Goal: Task Accomplishment & Management: Complete application form

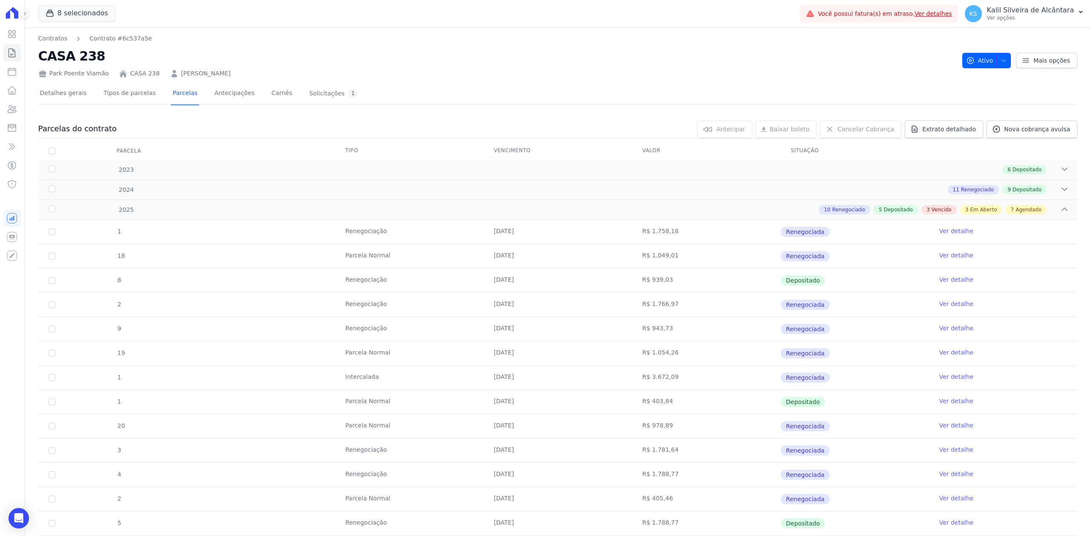
scroll to position [398, 0]
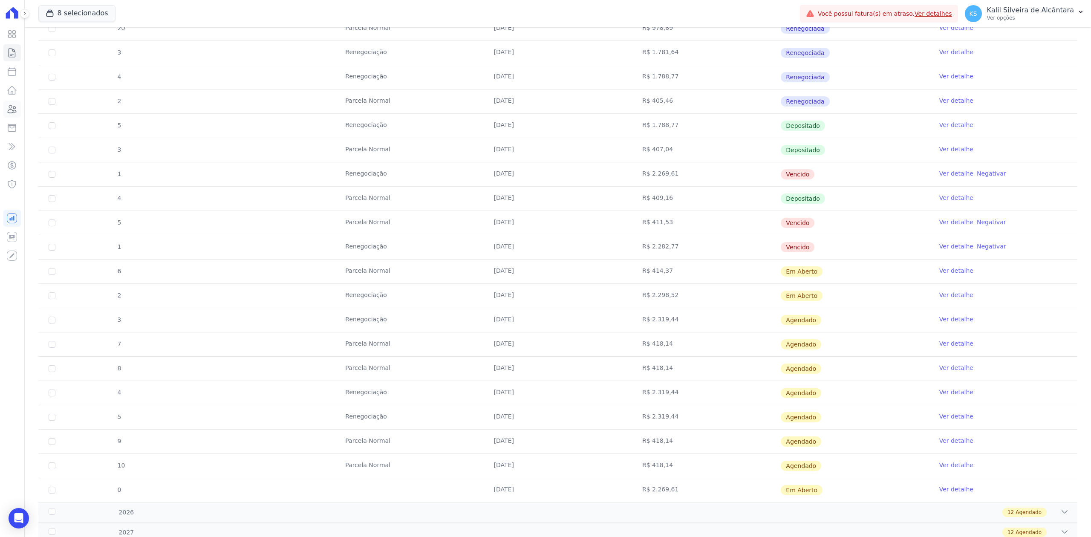
click at [10, 111] on icon at bounding box center [12, 109] width 10 height 10
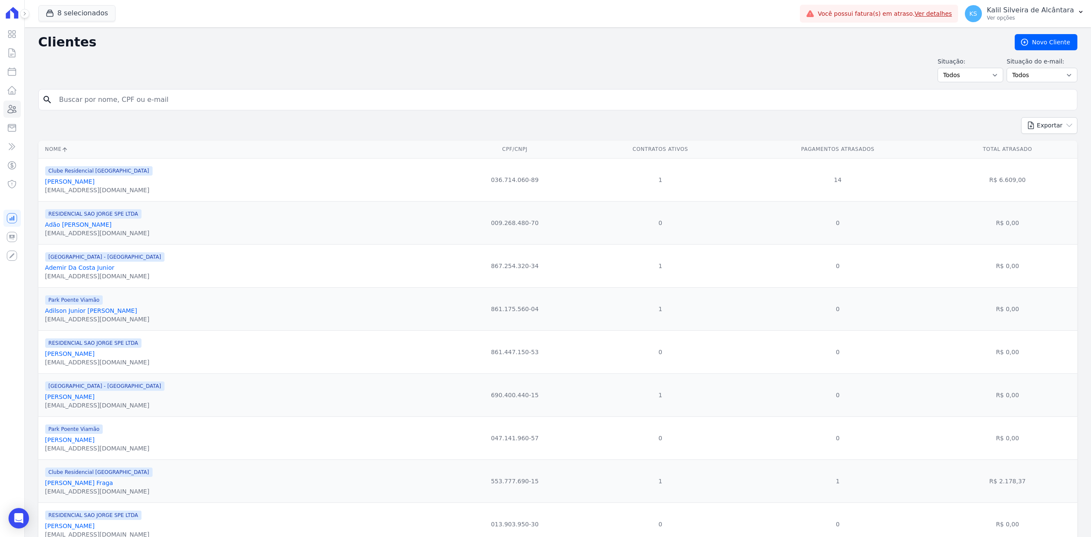
click at [88, 94] on input "search" at bounding box center [564, 99] width 1020 height 17
type input "[PERSON_NAME]"
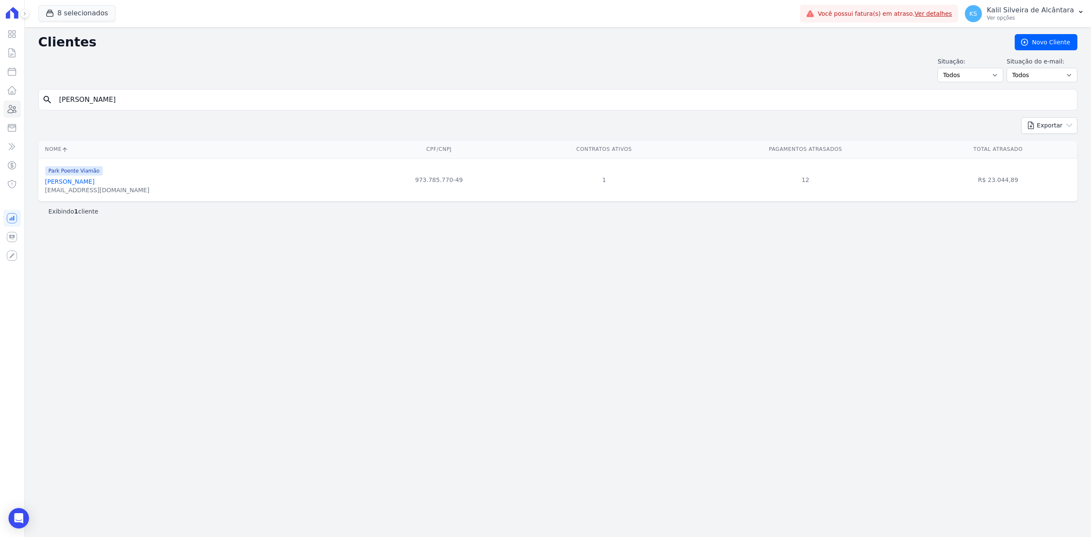
click at [73, 185] on link "[PERSON_NAME]" at bounding box center [69, 181] width 49 height 7
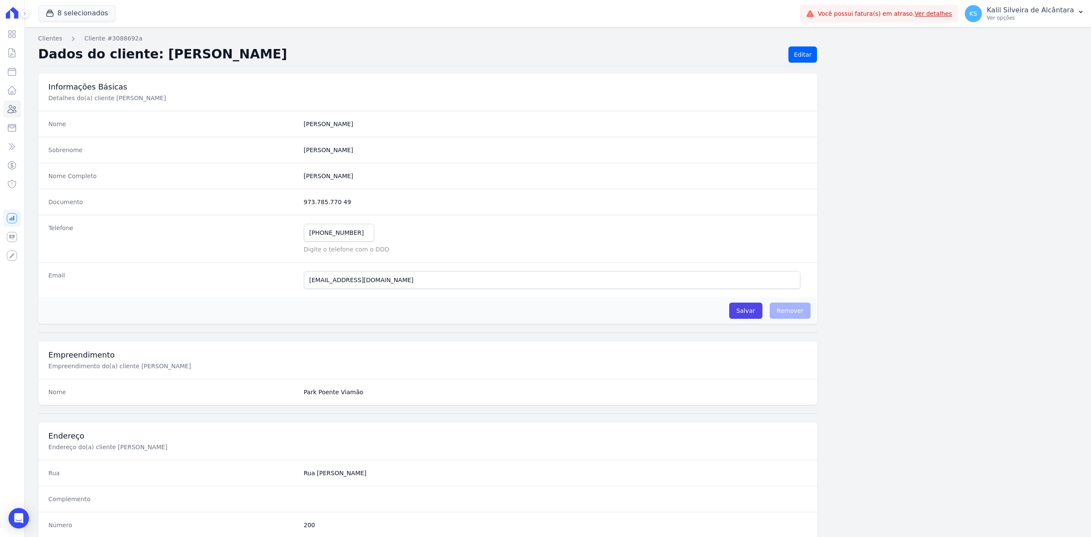
scroll to position [265, 0]
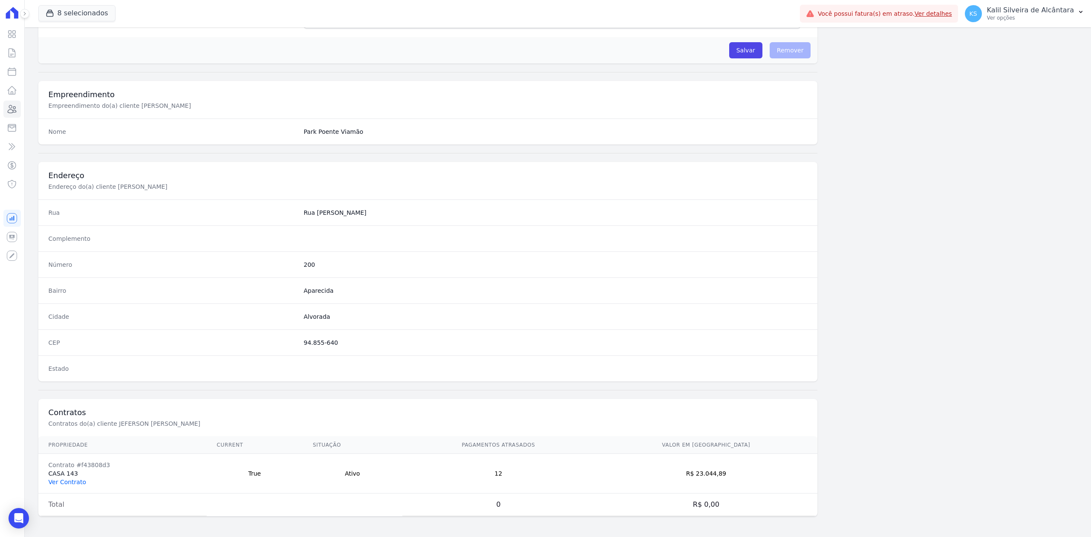
click at [64, 479] on link "Ver Contrato" at bounding box center [68, 482] width 38 height 7
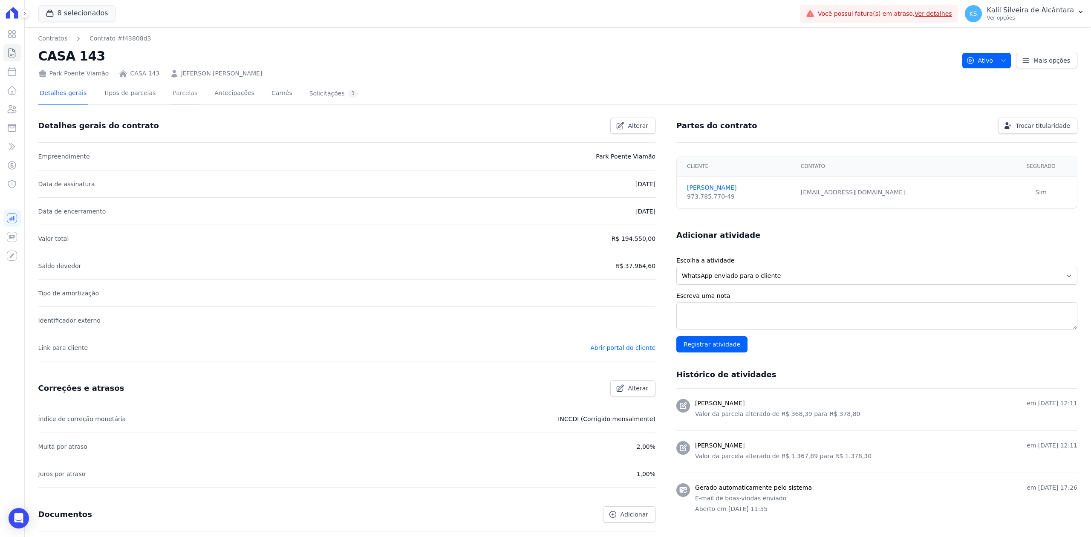
click at [176, 101] on link "Parcelas" at bounding box center [185, 94] width 28 height 23
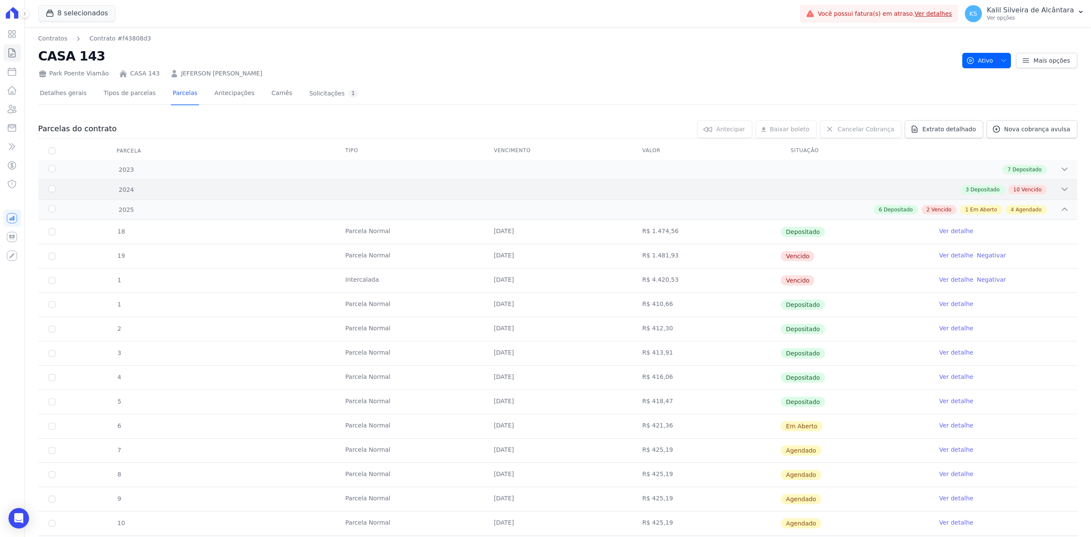
click at [1040, 186] on div "3 Depositado 10 Vencido" at bounding box center [610, 189] width 920 height 9
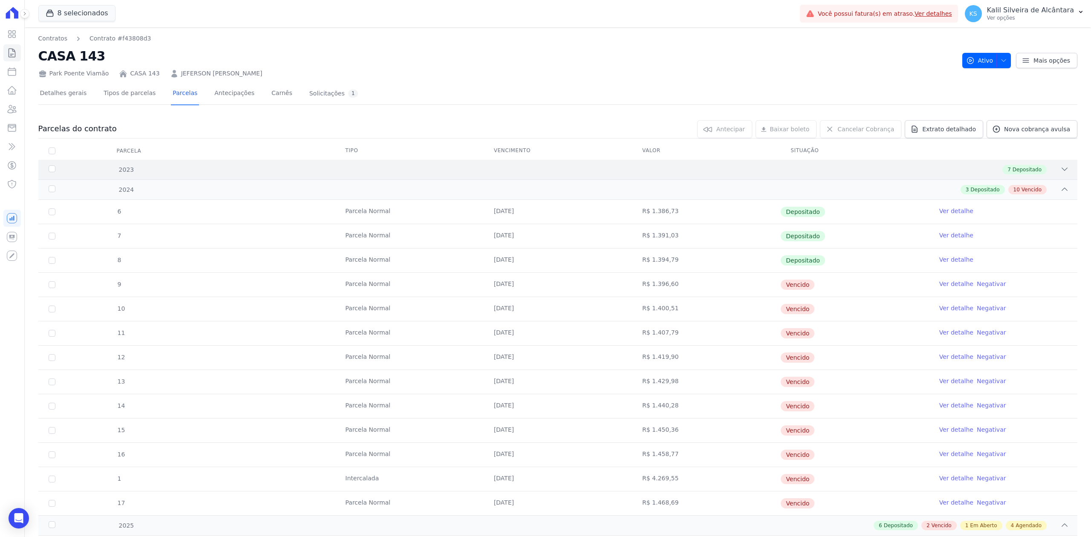
click at [1051, 173] on div "7 Depositado" at bounding box center [610, 169] width 920 height 9
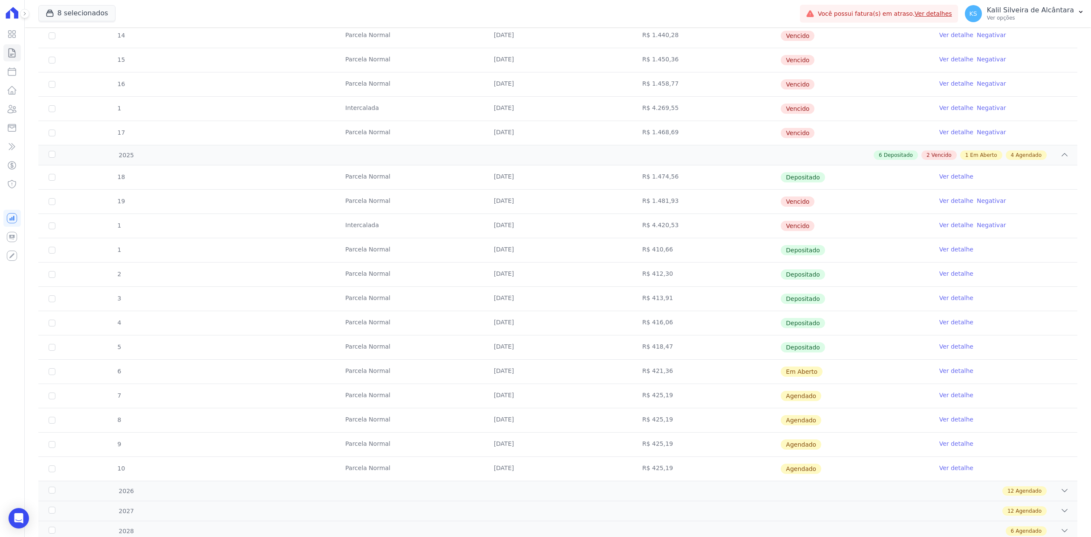
scroll to position [576, 0]
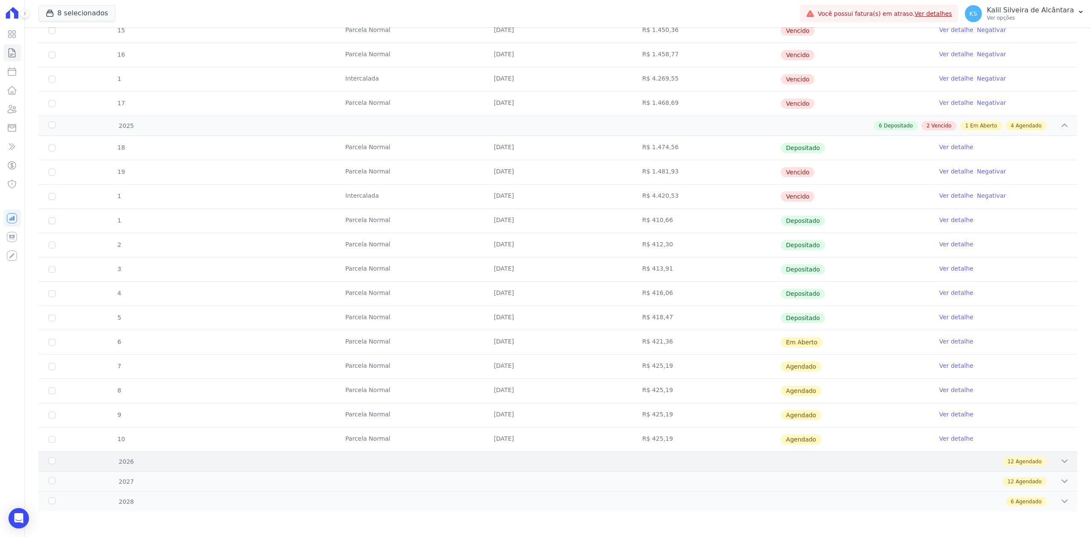
drag, startPoint x: 1057, startPoint y: 460, endPoint x: 1053, endPoint y: 460, distance: 4.7
click at [1061, 460] on icon at bounding box center [1065, 461] width 9 height 9
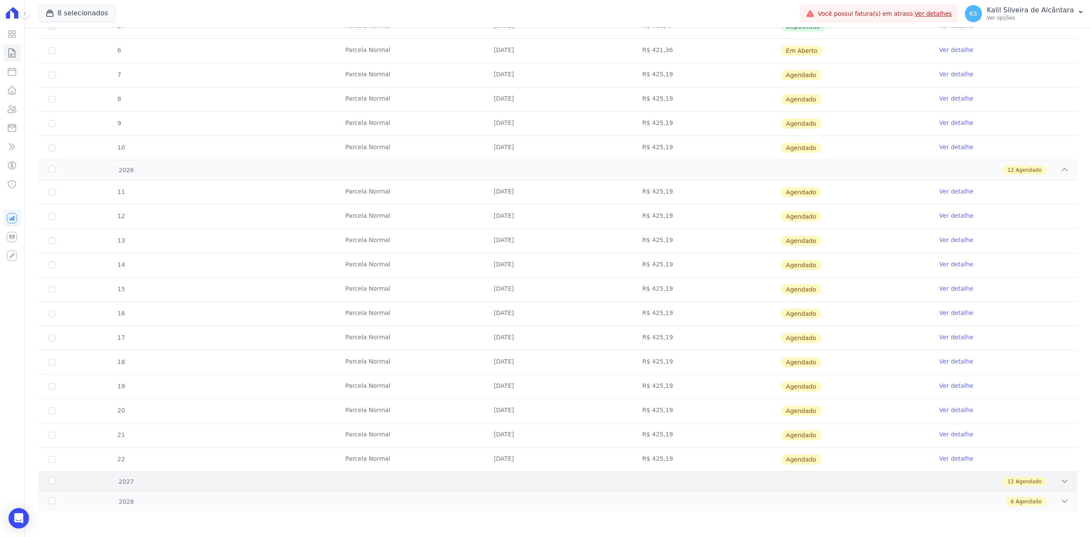
click at [1047, 483] on div "12 Agendado" at bounding box center [610, 481] width 920 height 9
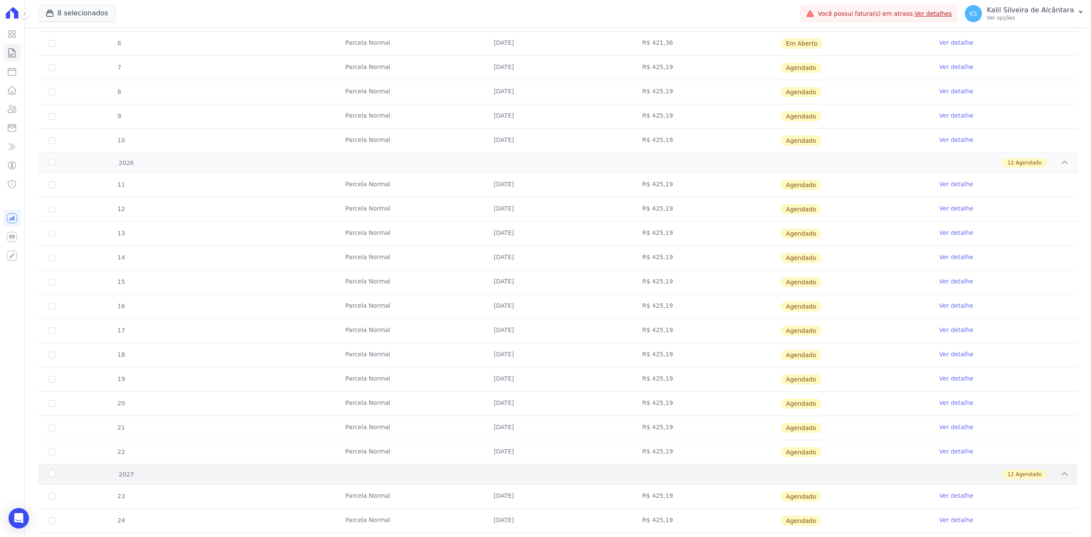
scroll to position [1162, 0]
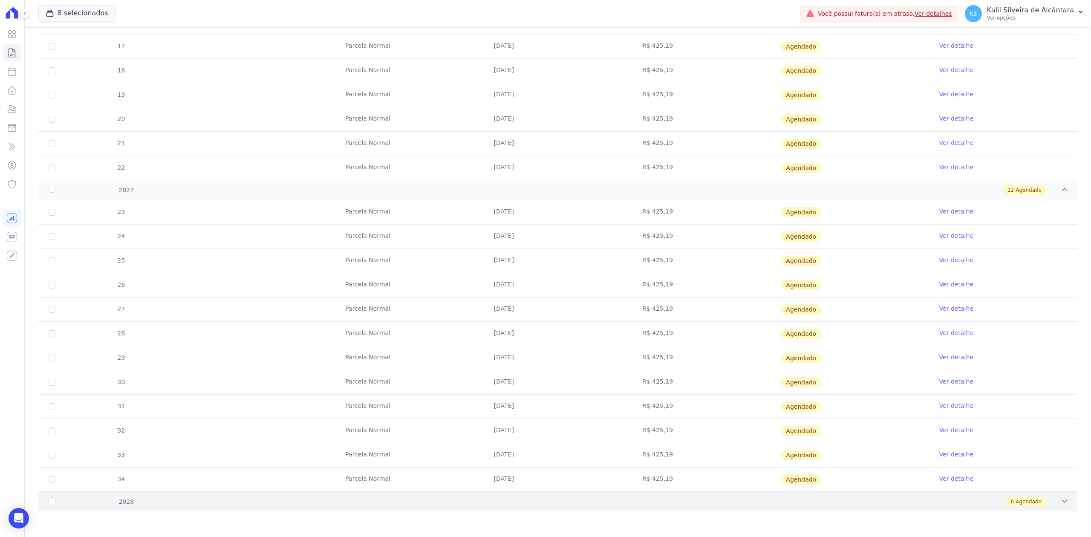
click at [1061, 502] on icon at bounding box center [1065, 501] width 9 height 9
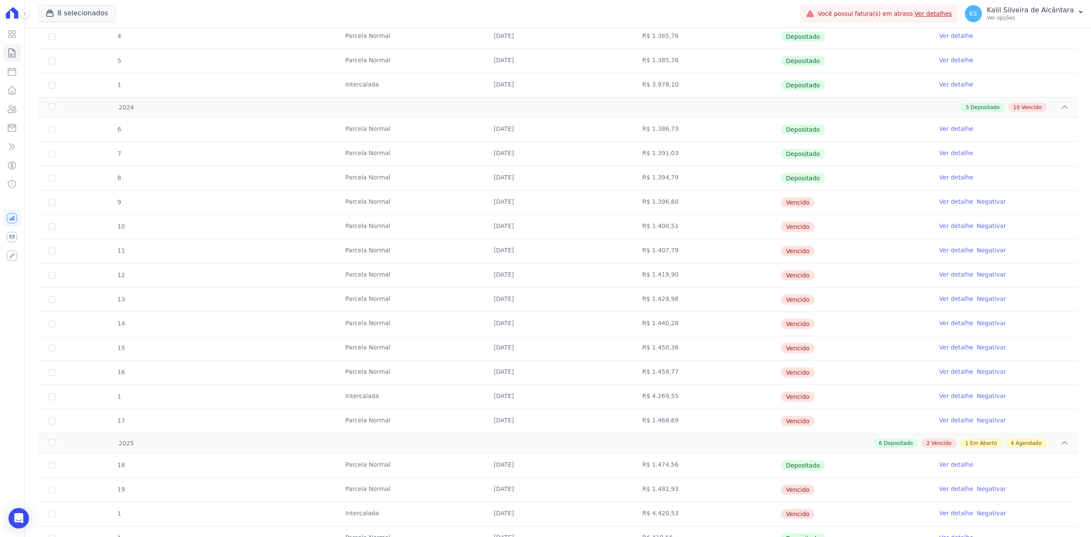
scroll to position [284, 0]
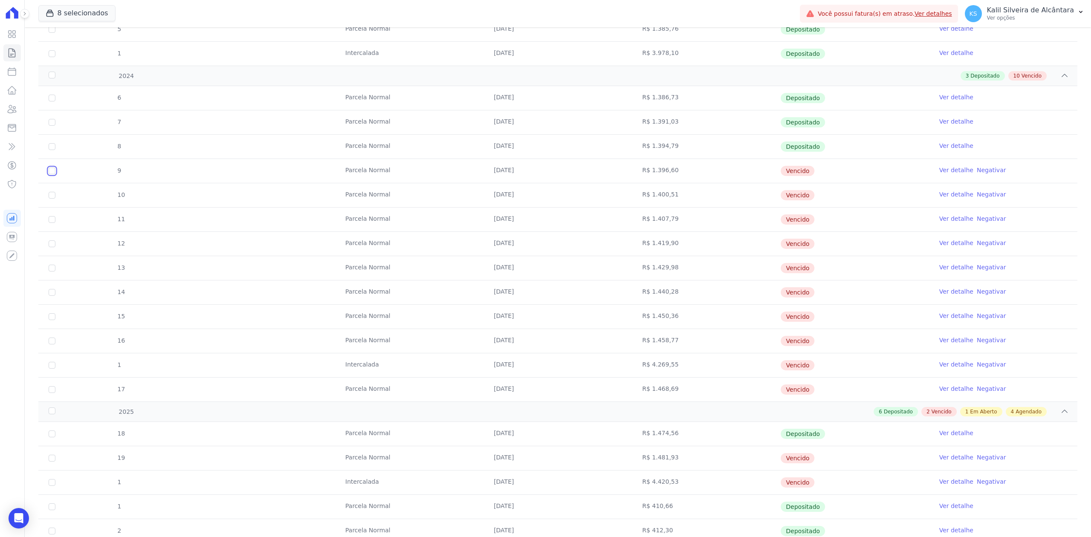
click at [50, 174] on input "checkbox" at bounding box center [52, 171] width 7 height 7
checkbox input "true"
click at [51, 174] on input "checkbox" at bounding box center [52, 171] width 7 height 7
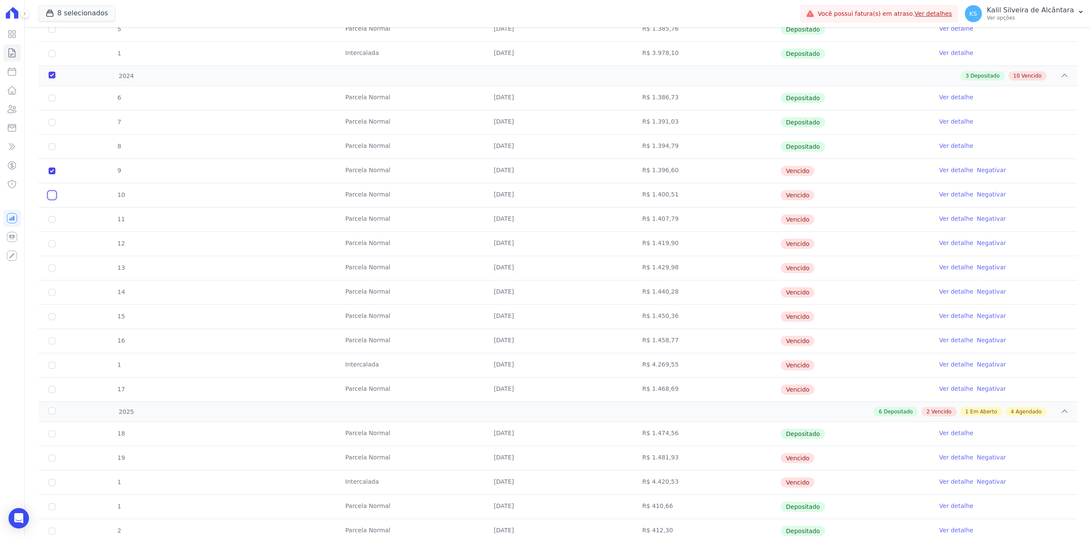
checkbox input "true"
click at [51, 174] on input "checkbox" at bounding box center [52, 171] width 7 height 7
checkbox input "true"
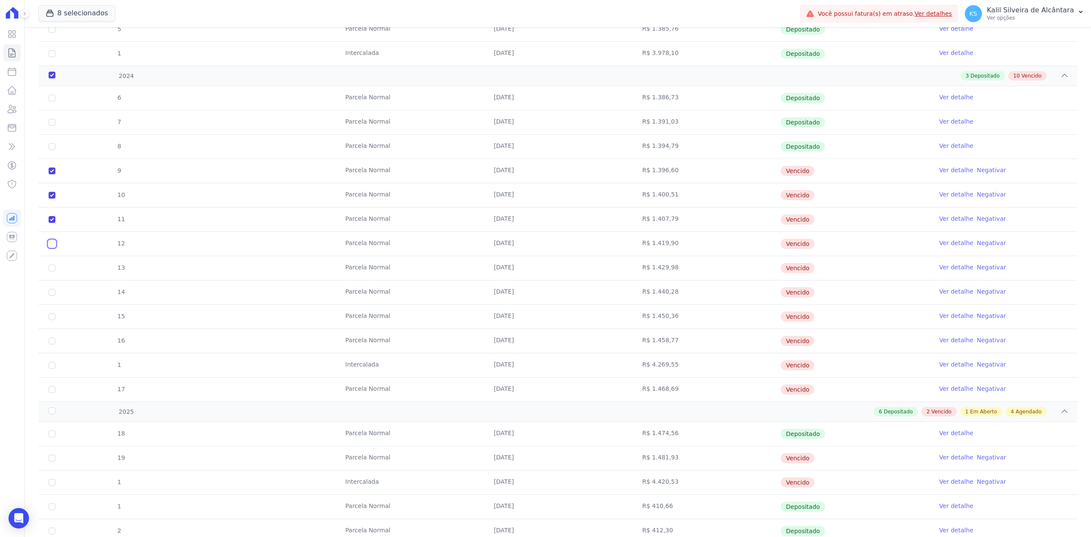
click at [52, 174] on input "checkbox" at bounding box center [52, 171] width 7 height 7
checkbox input "true"
click at [50, 275] on td "13" at bounding box center [51, 268] width 27 height 24
click at [50, 174] on input "checkbox" at bounding box center [52, 171] width 7 height 7
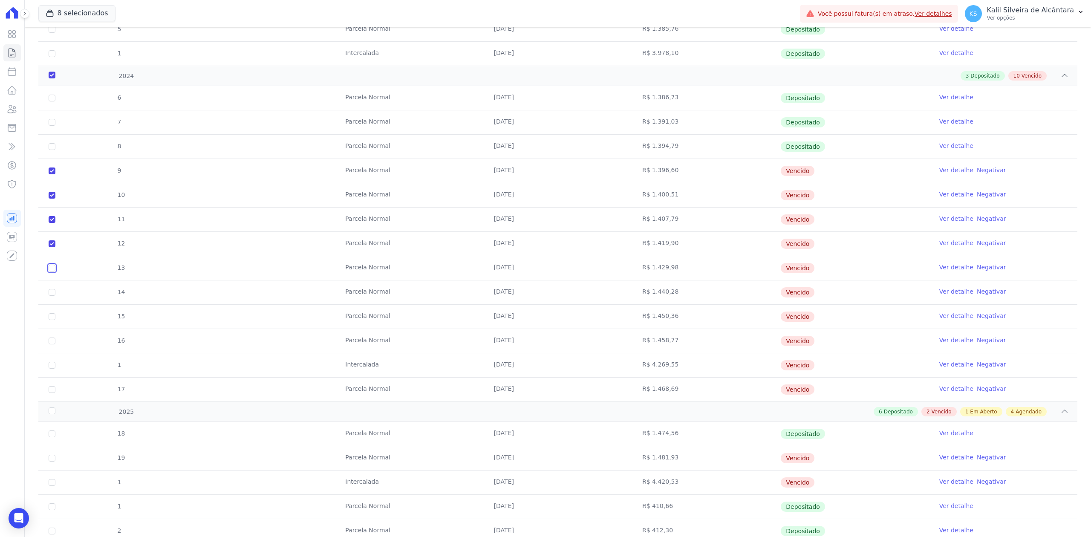
checkbox input "true"
click at [50, 174] on input "checkbox" at bounding box center [52, 171] width 7 height 7
checkbox input "true"
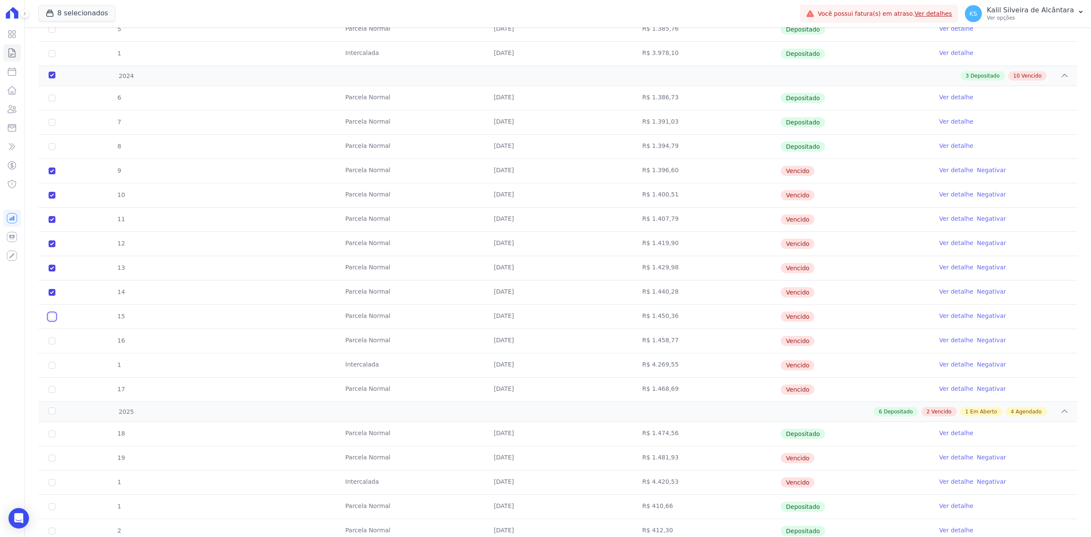
click at [51, 174] on input "checkbox" at bounding box center [52, 171] width 7 height 7
checkbox input "true"
click at [50, 174] on input "checkbox" at bounding box center [52, 171] width 7 height 7
checkbox input "true"
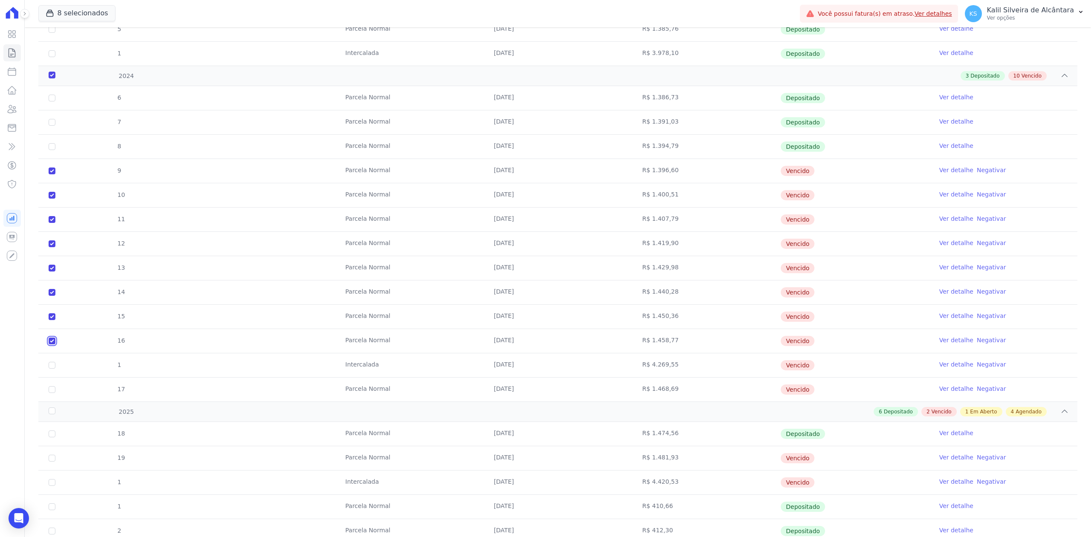
checkbox input "true"
click at [52, 174] on input "checkbox" at bounding box center [52, 171] width 7 height 7
checkbox input "true"
click at [50, 174] on input "checkbox" at bounding box center [52, 171] width 7 height 7
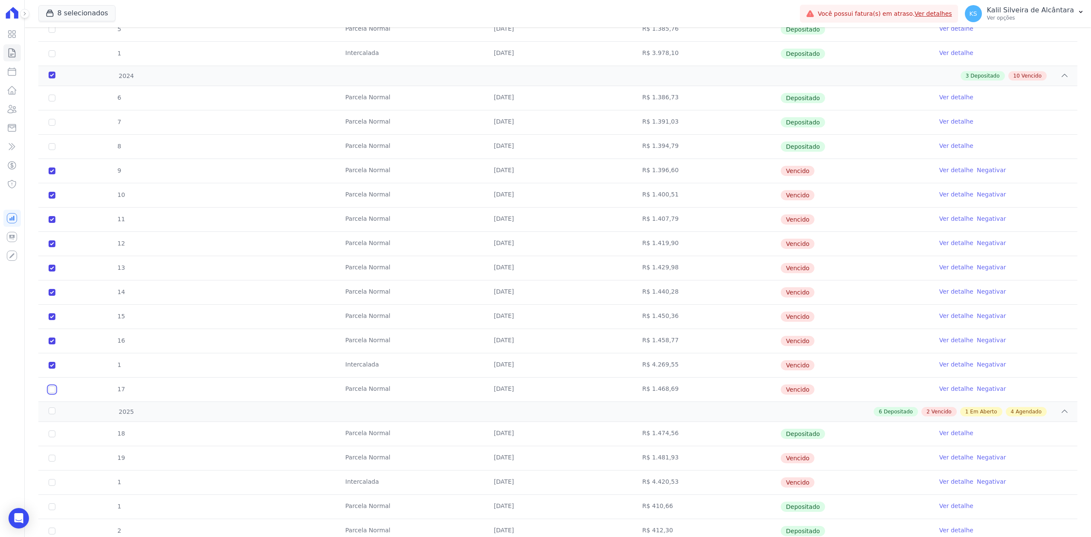
checkbox input "true"
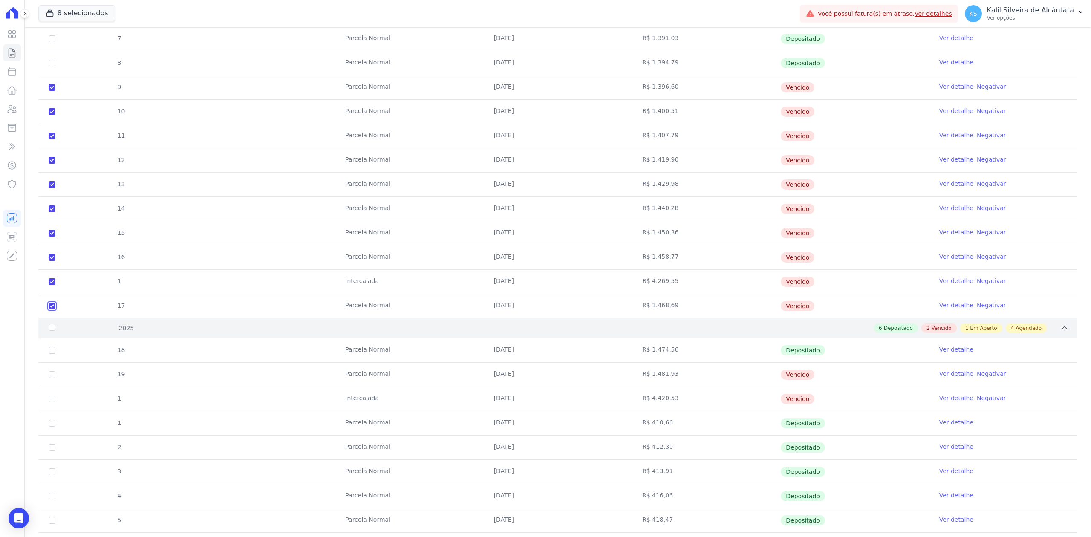
scroll to position [568, 0]
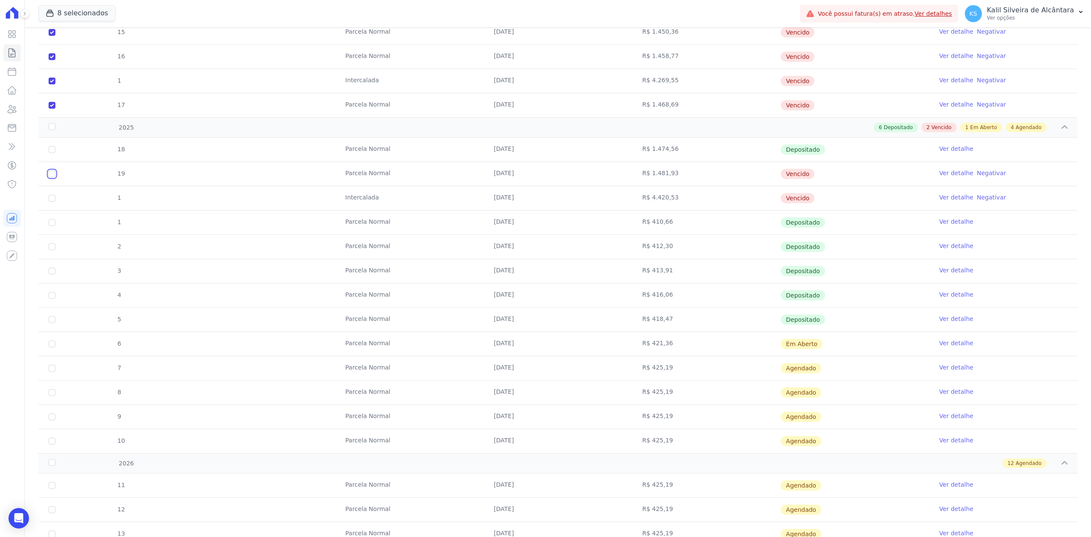
click at [52, 177] on input "checkbox" at bounding box center [52, 174] width 7 height 7
checkbox input "true"
click at [50, 177] on input "checkbox" at bounding box center [52, 174] width 7 height 7
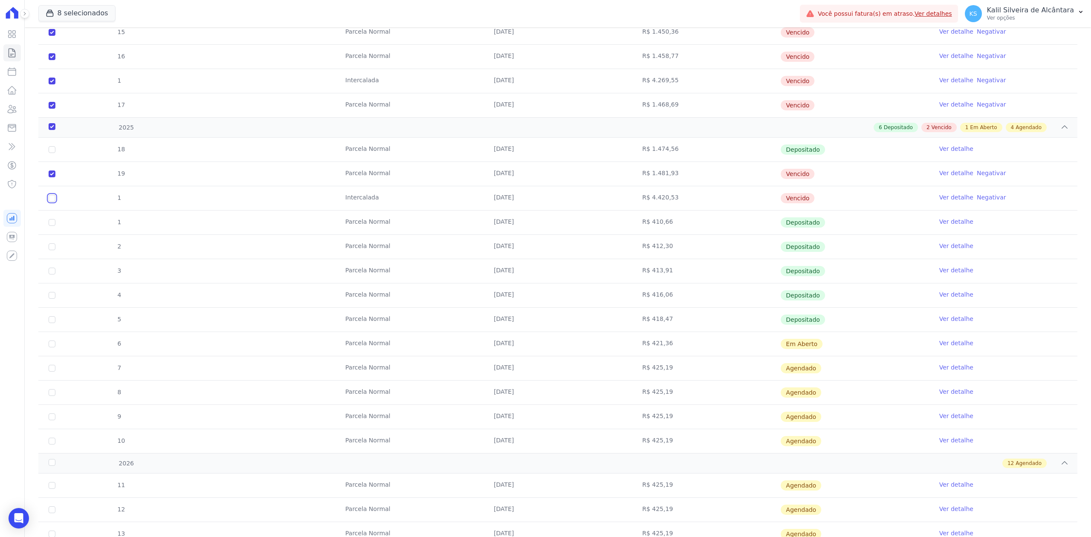
checkbox input "true"
drag, startPoint x: 868, startPoint y: 205, endPoint x: 81, endPoint y: 178, distance: 787.9
click at [81, 178] on tbody "18 [GEOGRAPHIC_DATA] [DATE] R$ 1.474,56 Depositado Ver detalhe 19 [GEOGRAPHIC_D…" at bounding box center [557, 295] width 1039 height 315
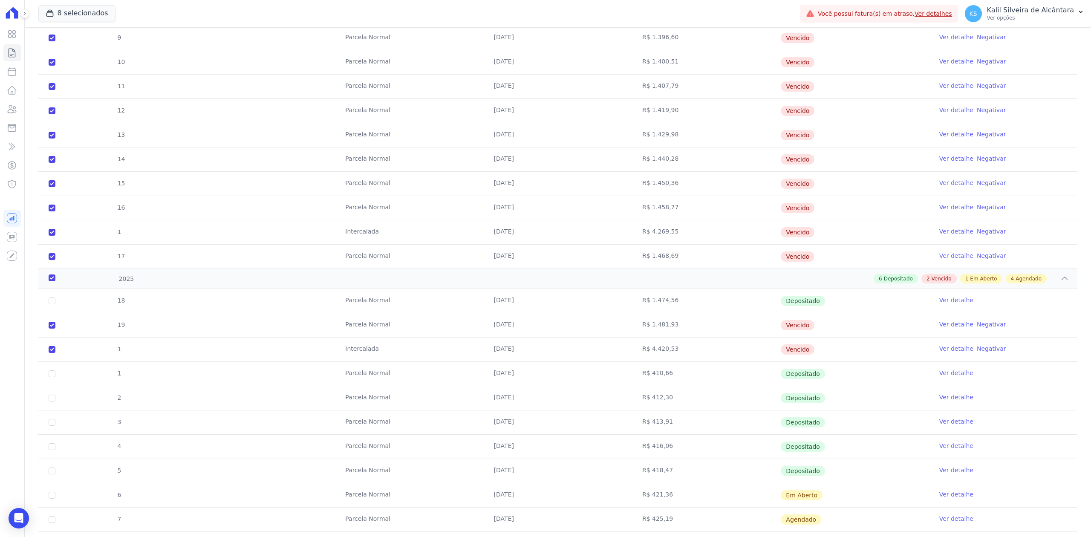
scroll to position [398, 0]
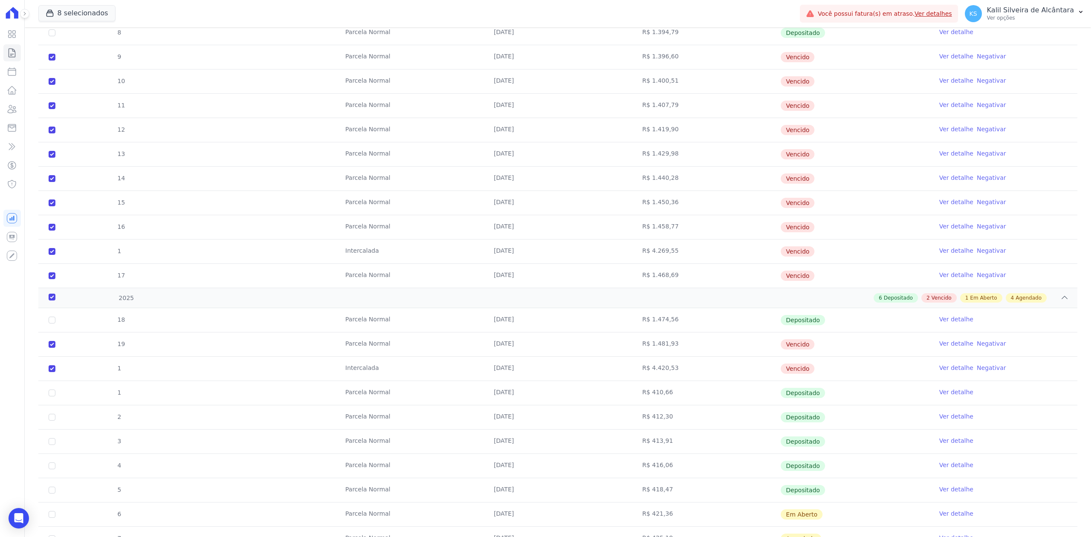
drag, startPoint x: 812, startPoint y: 279, endPoint x: 551, endPoint y: 70, distance: 334.2
click at [551, 70] on tbody "6 [GEOGRAPHIC_DATA] [DATE] R$ 1.386,73 Depositado Ver detalhe 7 [GEOGRAPHIC_DAT…" at bounding box center [557, 129] width 1039 height 315
drag, startPoint x: 846, startPoint y: 373, endPoint x: 696, endPoint y: 344, distance: 152.8
click at [696, 344] on tbody "18 [GEOGRAPHIC_DATA] [DATE] R$ 1.474,56 Depositado Ver detalhe 19 [GEOGRAPHIC_D…" at bounding box center [557, 465] width 1039 height 315
drag, startPoint x: 802, startPoint y: 277, endPoint x: 727, endPoint y: 266, distance: 75.8
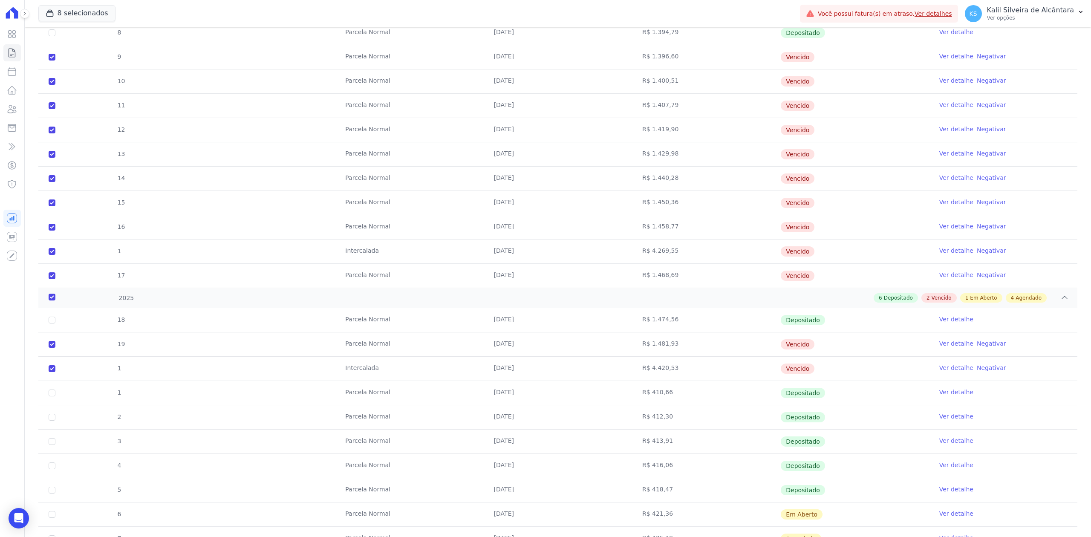
click at [727, 266] on tr "17 [GEOGRAPHIC_DATA] [DATE] R$ 1.468,69 [GEOGRAPHIC_DATA] Ver detalhe Negativar" at bounding box center [557, 275] width 1039 height 24
drag, startPoint x: 821, startPoint y: 252, endPoint x: 756, endPoint y: 251, distance: 64.4
click at [756, 251] on tr "1 [GEOGRAPHIC_DATA] [DATE] R$ 4.269,55 [GEOGRAPHIC_DATA] Ver detalhe Negativar" at bounding box center [557, 251] width 1039 height 24
drag, startPoint x: 810, startPoint y: 226, endPoint x: 749, endPoint y: 213, distance: 63.0
click at [740, 215] on tbody "6 [GEOGRAPHIC_DATA] [DATE] R$ 1.386,73 Depositado Ver detalhe 7 [GEOGRAPHIC_DAT…" at bounding box center [557, 129] width 1039 height 315
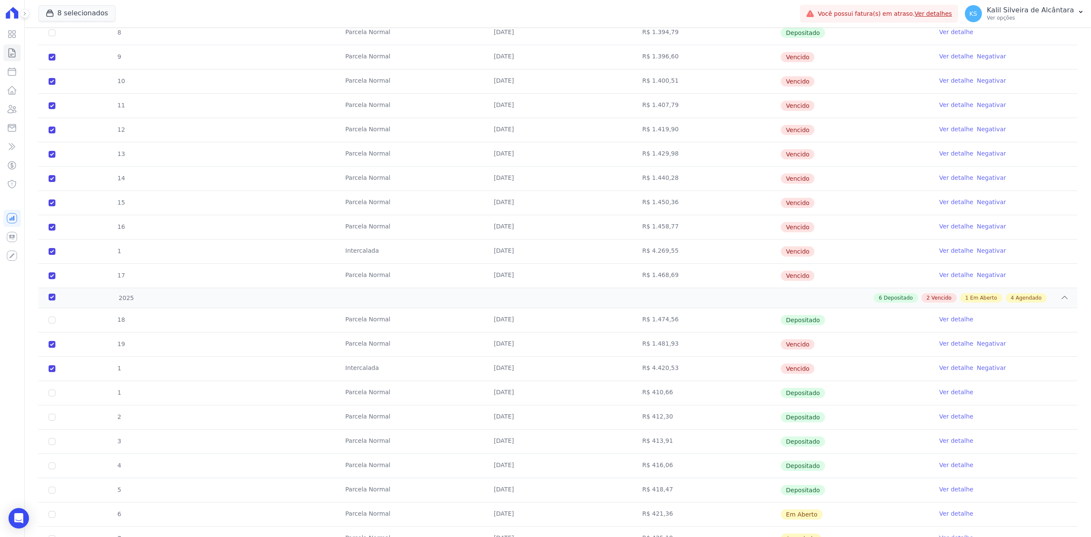
drag, startPoint x: 811, startPoint y: 176, endPoint x: 769, endPoint y: 177, distance: 41.4
click at [769, 177] on tr "14 [GEOGRAPHIC_DATA] [DATE] R$ 1.440,28 [GEOGRAPHIC_DATA] Ver detalhe Negativar" at bounding box center [557, 178] width 1039 height 24
drag, startPoint x: 796, startPoint y: 155, endPoint x: 760, endPoint y: 159, distance: 36.9
click at [760, 159] on tr "13 [GEOGRAPHIC_DATA] [DATE] R$ 1.429,98 [GEOGRAPHIC_DATA] Ver detalhe Negativar" at bounding box center [557, 154] width 1039 height 24
drag, startPoint x: 804, startPoint y: 134, endPoint x: 778, endPoint y: 134, distance: 26.0
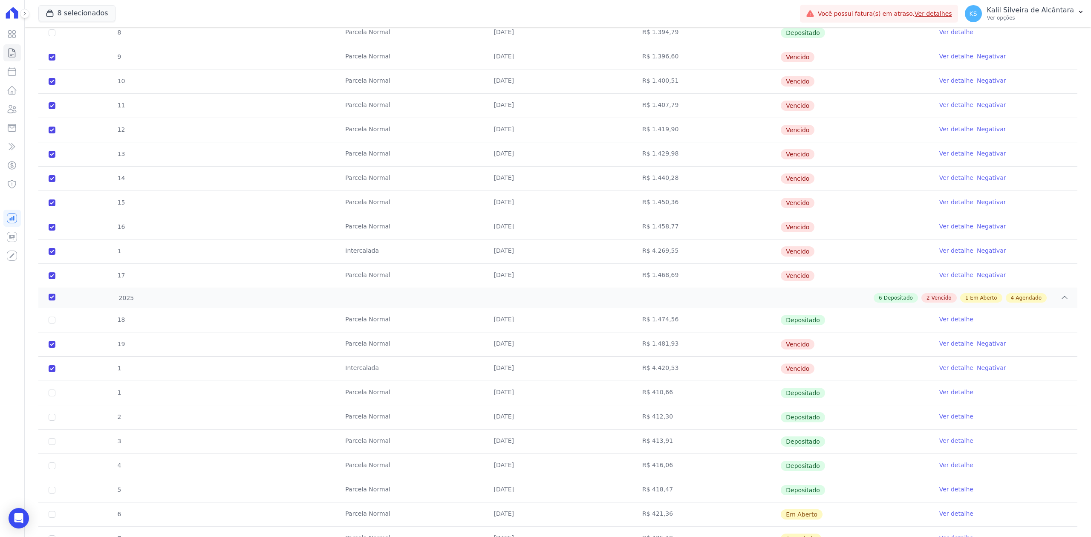
click at [781, 134] on span "Vencido" at bounding box center [798, 130] width 34 height 10
drag, startPoint x: 810, startPoint y: 108, endPoint x: 759, endPoint y: 107, distance: 51.2
click at [759, 107] on tr "11 [GEOGRAPHIC_DATA] [DATE] R$ 1.407,79 [GEOGRAPHIC_DATA] Ver detalhe Negativar" at bounding box center [557, 105] width 1039 height 24
drag, startPoint x: 795, startPoint y: 84, endPoint x: 765, endPoint y: 84, distance: 30.3
click at [765, 84] on tr "10 [GEOGRAPHIC_DATA] [DATE] R$ 1.400,51 [GEOGRAPHIC_DATA] Ver detalhe Negativar" at bounding box center [557, 81] width 1039 height 24
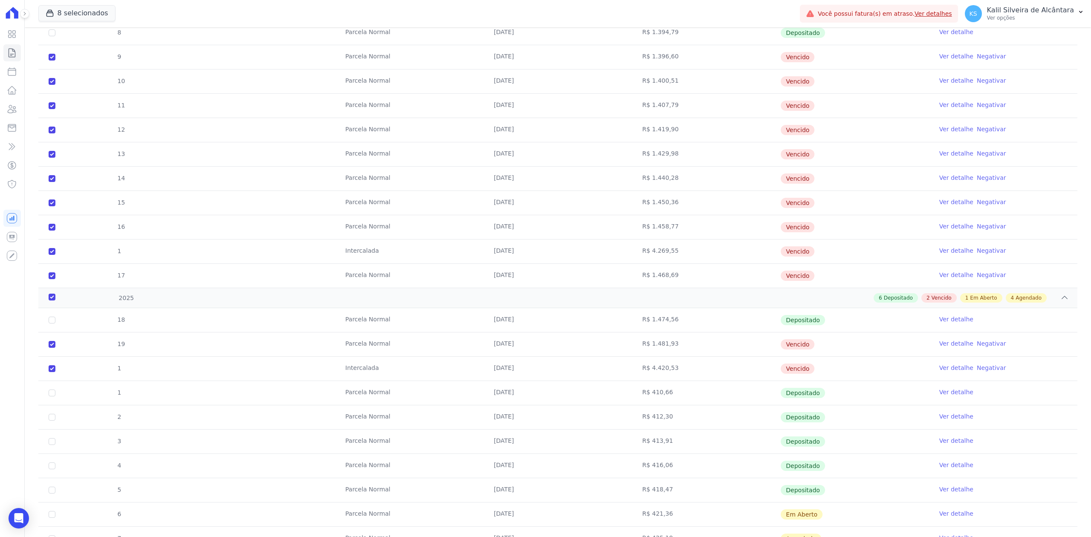
drag, startPoint x: 807, startPoint y: 56, endPoint x: 778, endPoint y: 58, distance: 29.9
click at [781, 58] on td "Vencido" at bounding box center [855, 57] width 148 height 24
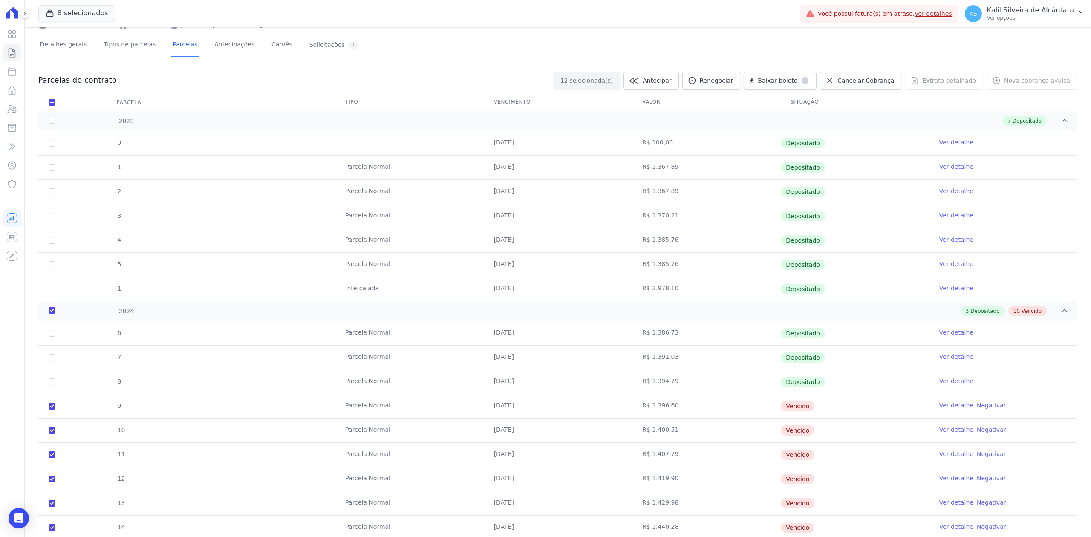
scroll to position [0, 0]
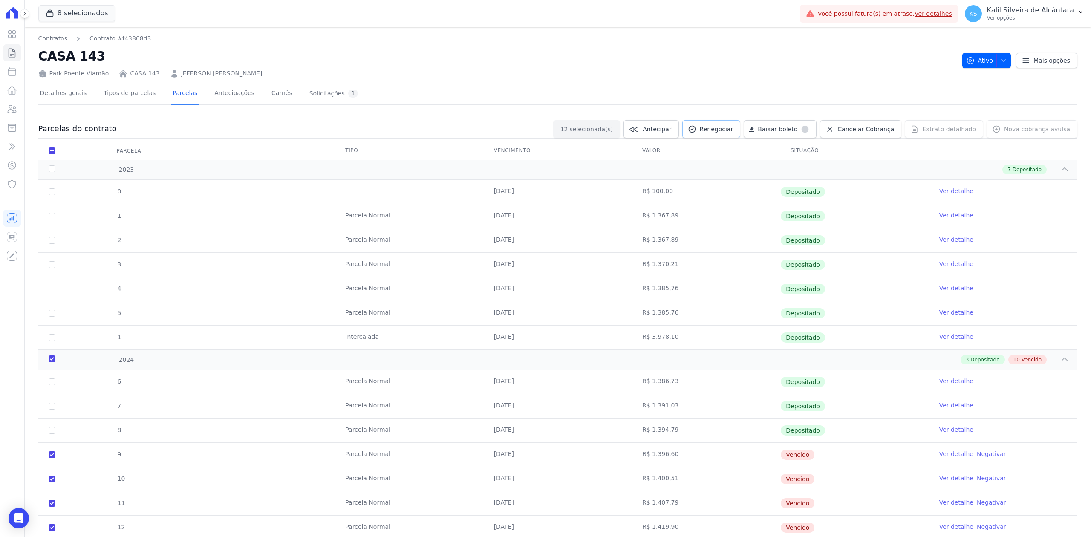
click at [729, 132] on span "Renegociar" at bounding box center [717, 129] width 34 height 9
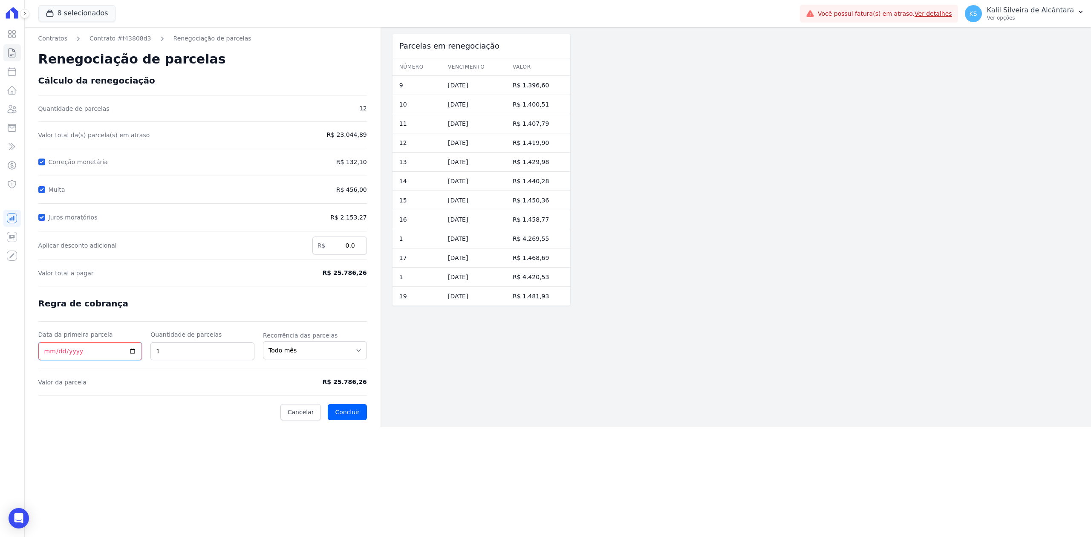
click at [132, 355] on input "Data da primeira parcela" at bounding box center [90, 351] width 104 height 18
click at [132, 352] on input "[DATE]" at bounding box center [90, 351] width 104 height 18
type input "[DATE]"
click at [247, 348] on input "2" at bounding box center [202, 351] width 104 height 18
click at [247, 348] on input "3" at bounding box center [202, 351] width 104 height 18
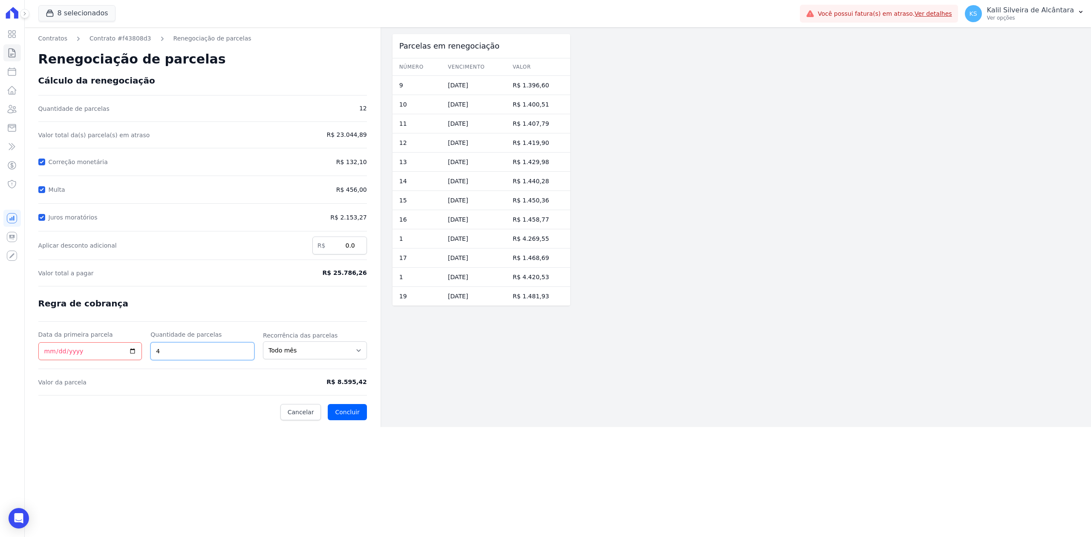
click at [247, 348] on input "4" at bounding box center [202, 351] width 104 height 18
click at [247, 348] on input "5" at bounding box center [202, 351] width 104 height 18
click at [247, 348] on input "6" at bounding box center [202, 351] width 104 height 18
click at [247, 348] on input "7" at bounding box center [202, 351] width 104 height 18
click at [246, 348] on input "8" at bounding box center [202, 351] width 104 height 18
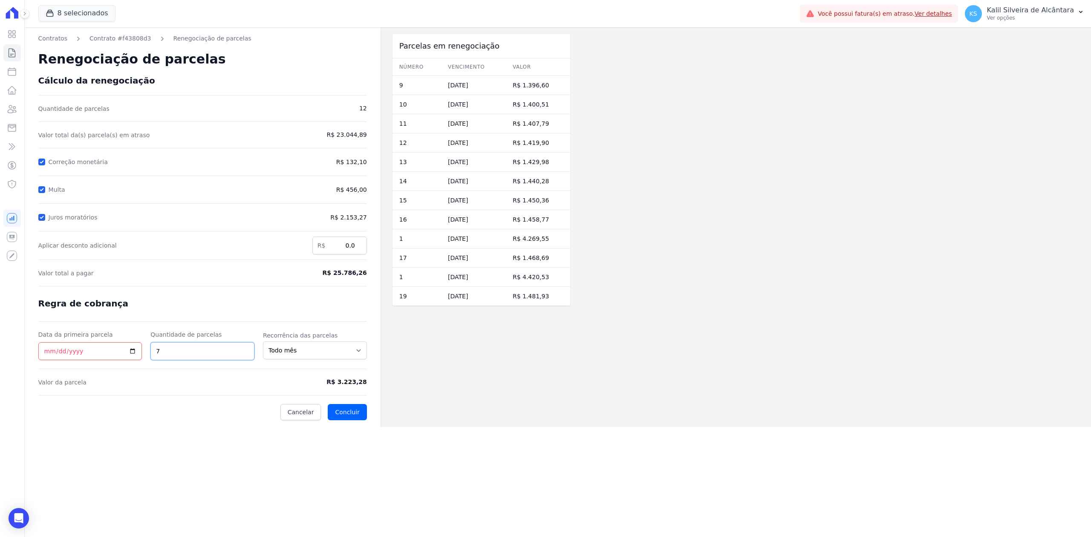
click at [248, 356] on input "7" at bounding box center [202, 351] width 104 height 18
click at [248, 356] on input "6" at bounding box center [202, 351] width 104 height 18
type input "7"
click at [244, 348] on input "7" at bounding box center [202, 351] width 104 height 18
click at [44, 160] on input "Correção monetária" at bounding box center [41, 162] width 7 height 7
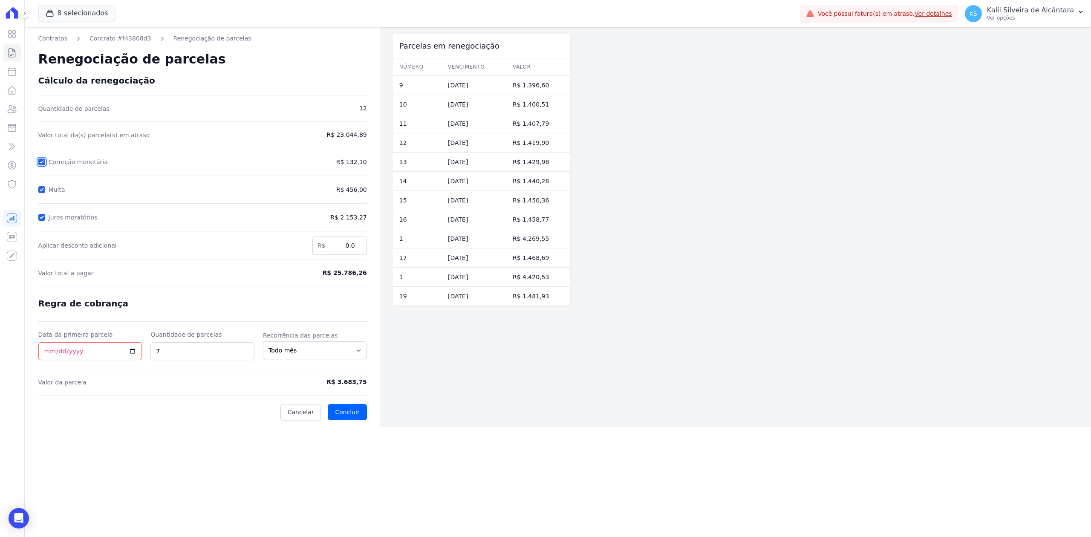
checkbox input "false"
click at [41, 186] on input "Multa" at bounding box center [41, 189] width 7 height 7
checkbox input "false"
click at [39, 222] on div at bounding box center [41, 217] width 7 height 9
click at [40, 217] on input "Juros moratórios" at bounding box center [41, 217] width 7 height 7
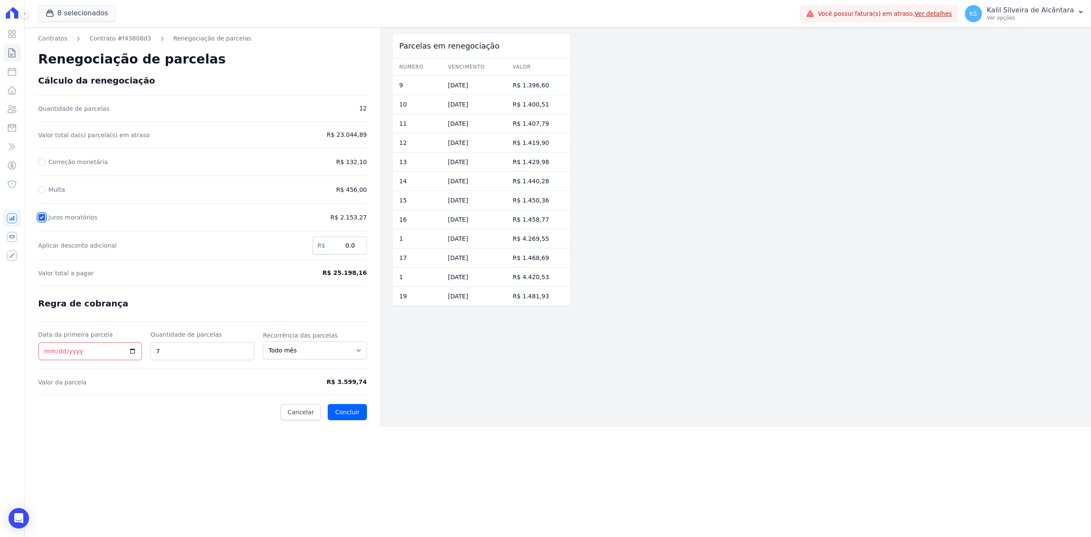
checkbox input "false"
click at [247, 354] on input "6" at bounding box center [202, 351] width 104 height 18
click at [246, 350] on input "7" at bounding box center [202, 351] width 104 height 18
drag, startPoint x: 255, startPoint y: 353, endPoint x: 245, endPoint y: 357, distance: 10.8
click at [245, 357] on div "Data da primeira parcela [DATE] Quantidade de parcelas 7 Recorrência das parcel…" at bounding box center [202, 345] width 329 height 30
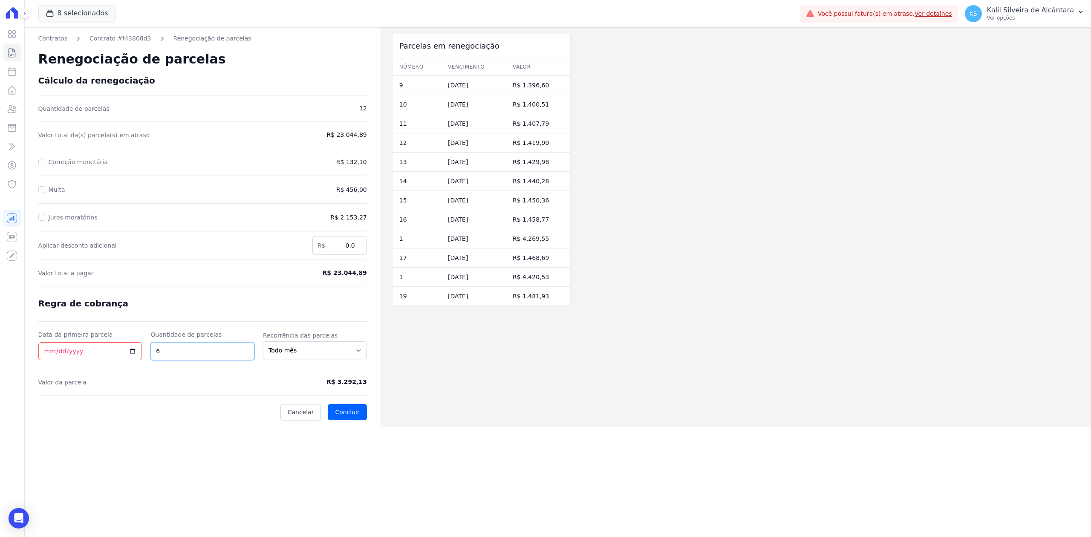
click at [245, 357] on input "6" at bounding box center [202, 351] width 104 height 18
click at [245, 357] on input "5" at bounding box center [202, 351] width 104 height 18
click at [245, 357] on input "4" at bounding box center [202, 351] width 104 height 18
click at [245, 357] on input "3" at bounding box center [202, 351] width 104 height 18
click at [245, 357] on input "2" at bounding box center [202, 351] width 104 height 18
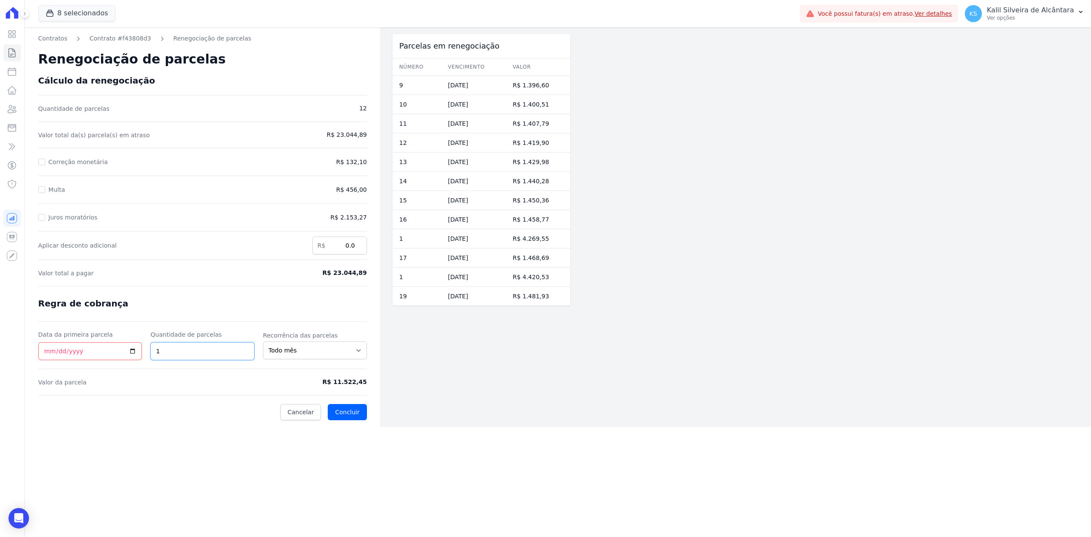
type input "1"
click at [245, 357] on input "1" at bounding box center [202, 351] width 104 height 18
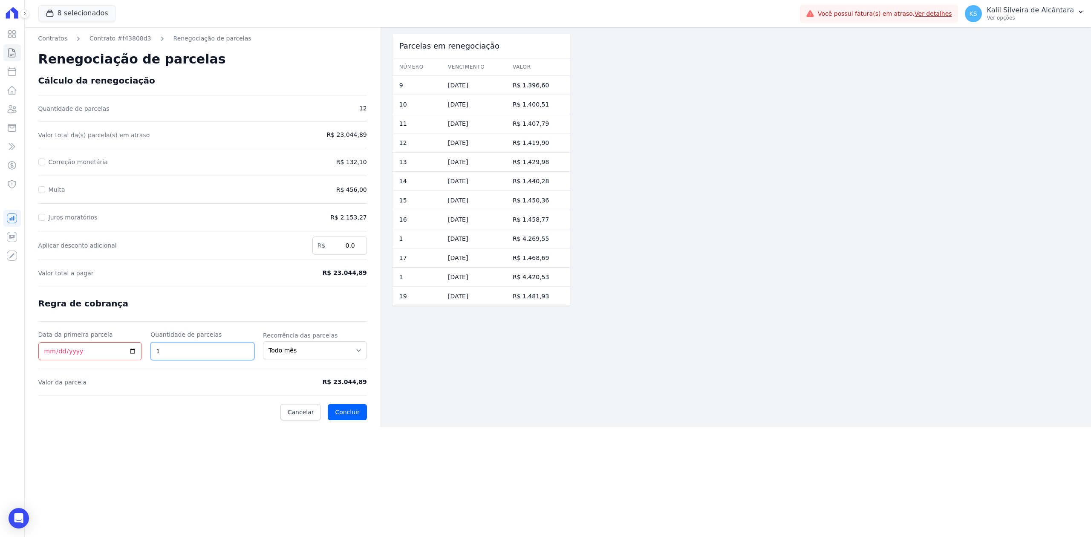
click at [245, 357] on input "1" at bounding box center [202, 351] width 104 height 18
click at [38, 162] on input "Correção monetária" at bounding box center [41, 162] width 7 height 7
checkbox input "true"
click at [43, 188] on input "Multa" at bounding box center [41, 189] width 7 height 7
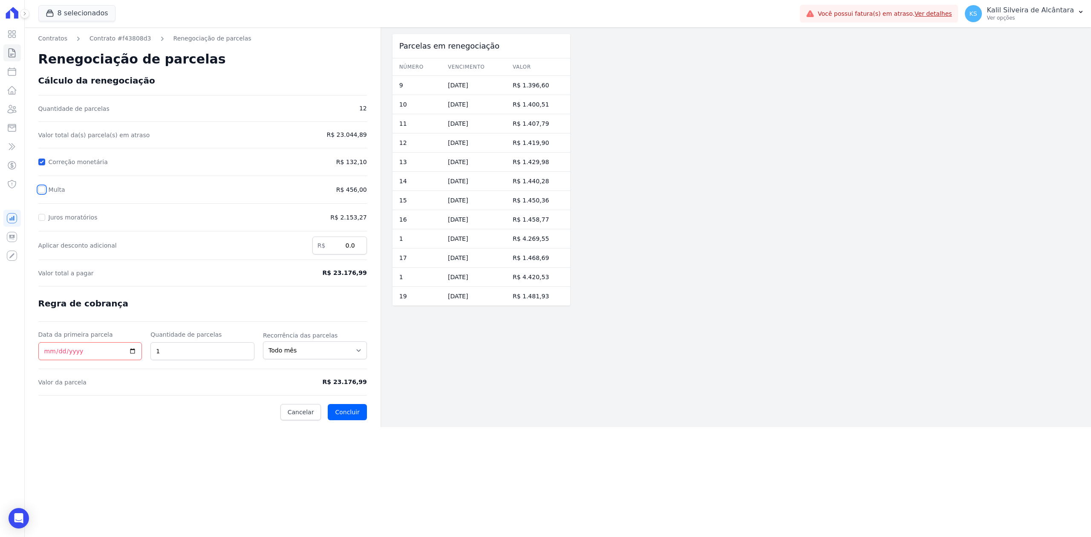
checkbox input "true"
click at [44, 219] on input "Juros moratórios" at bounding box center [41, 217] width 7 height 7
checkbox input "true"
drag, startPoint x: 327, startPoint y: 381, endPoint x: 368, endPoint y: 390, distance: 42.8
click at [368, 390] on div "Contratos Contrato #f43808d3 Renegociação de parcelas Renegociação de parcelas …" at bounding box center [203, 227] width 356 height 400
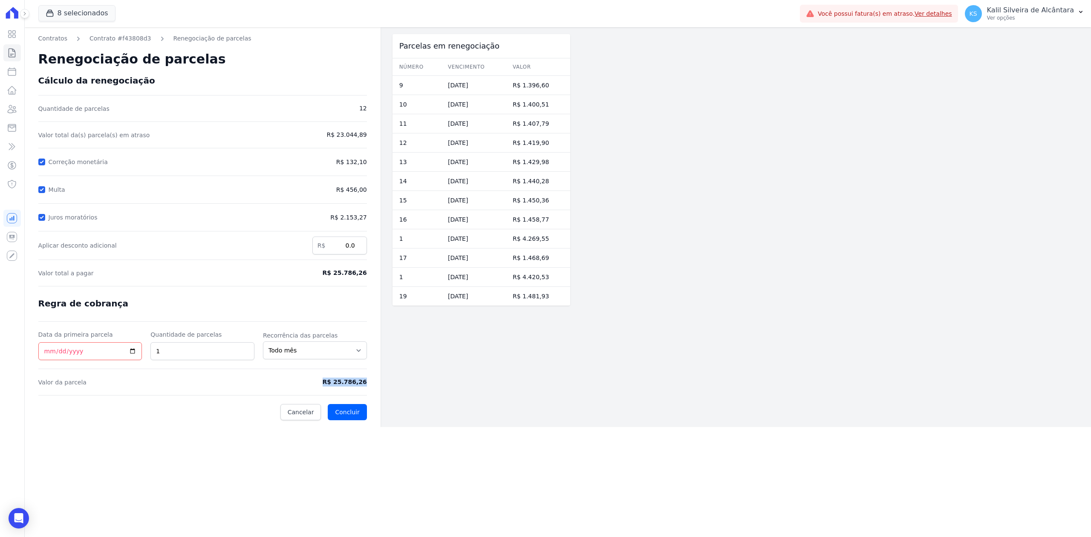
copy form "R$ 25.786,26"
click at [246, 347] on input "2" at bounding box center [202, 351] width 104 height 18
click at [246, 347] on input "3" at bounding box center [202, 351] width 104 height 18
click at [246, 347] on input "4" at bounding box center [202, 351] width 104 height 18
click at [244, 347] on input "5" at bounding box center [202, 351] width 104 height 18
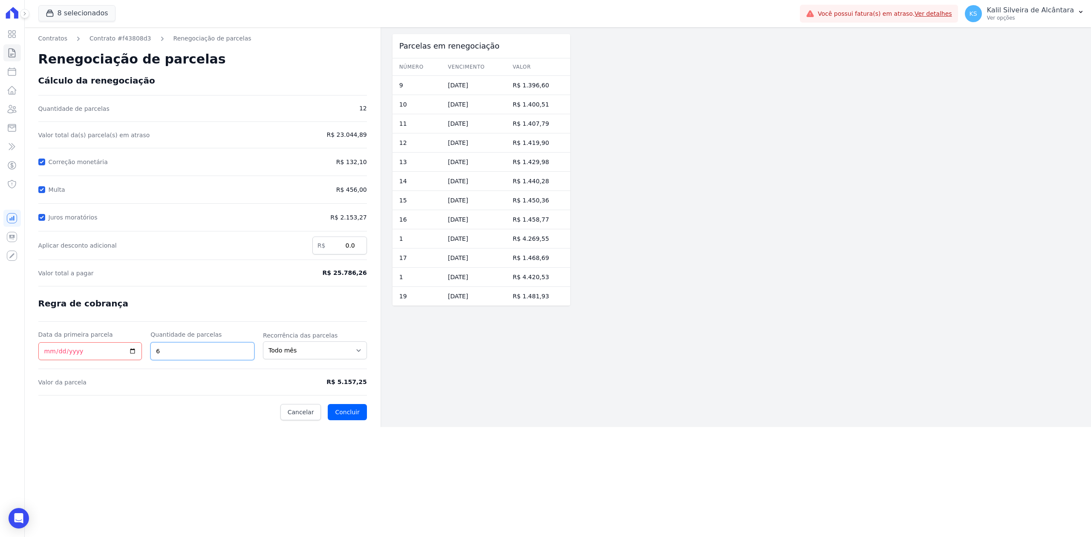
click at [244, 347] on input "6" at bounding box center [202, 351] width 104 height 18
type input "7"
click at [244, 347] on input "7" at bounding box center [202, 351] width 104 height 18
drag, startPoint x: 326, startPoint y: 385, endPoint x: 375, endPoint y: 388, distance: 49.5
click at [375, 388] on div "Contratos Contrato #f43808d3 Renegociação de parcelas Renegociação de parcelas …" at bounding box center [203, 227] width 356 height 400
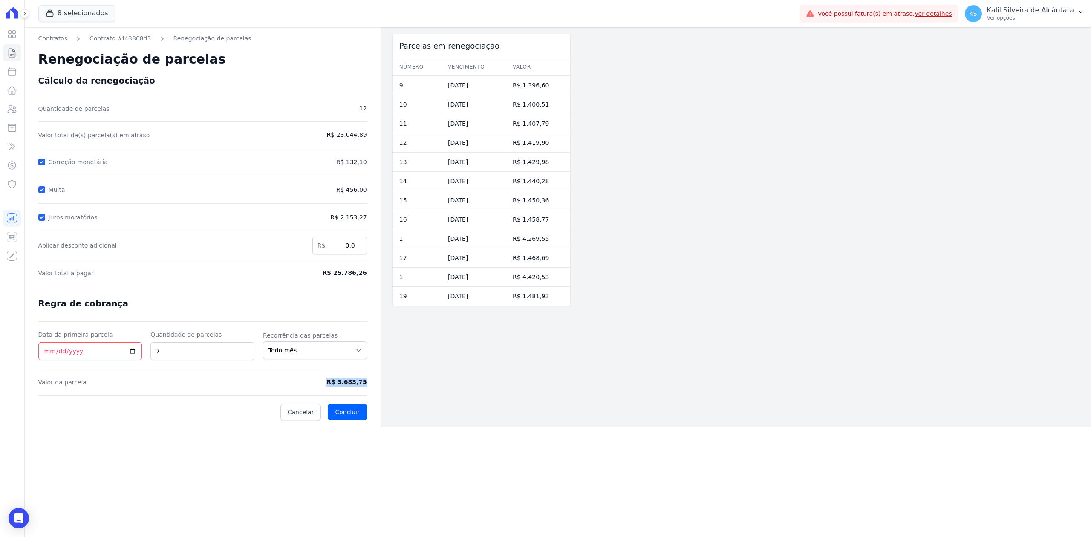
copy span "R$ 3.683,75"
